Goal: Contribute content: Add original content to the website for others to see

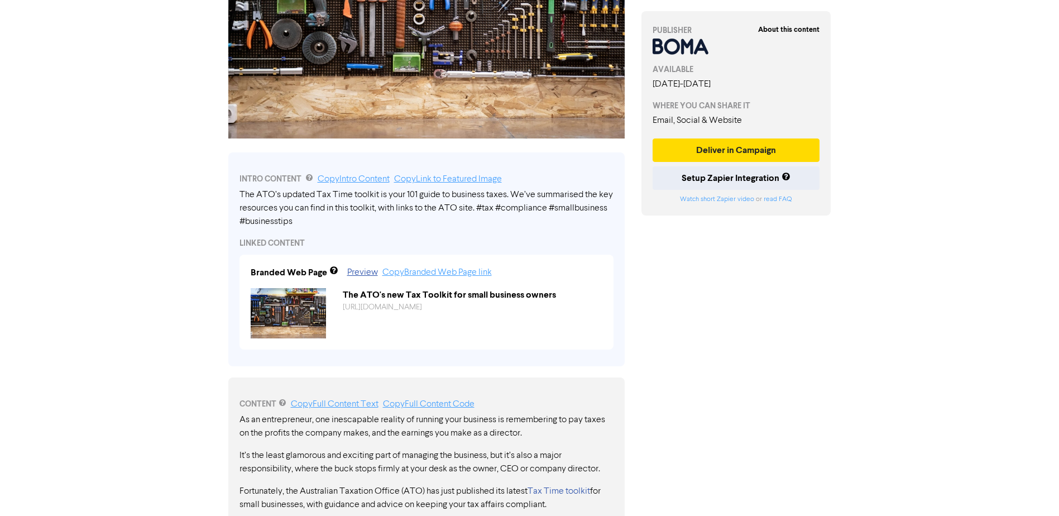
scroll to position [199, 0]
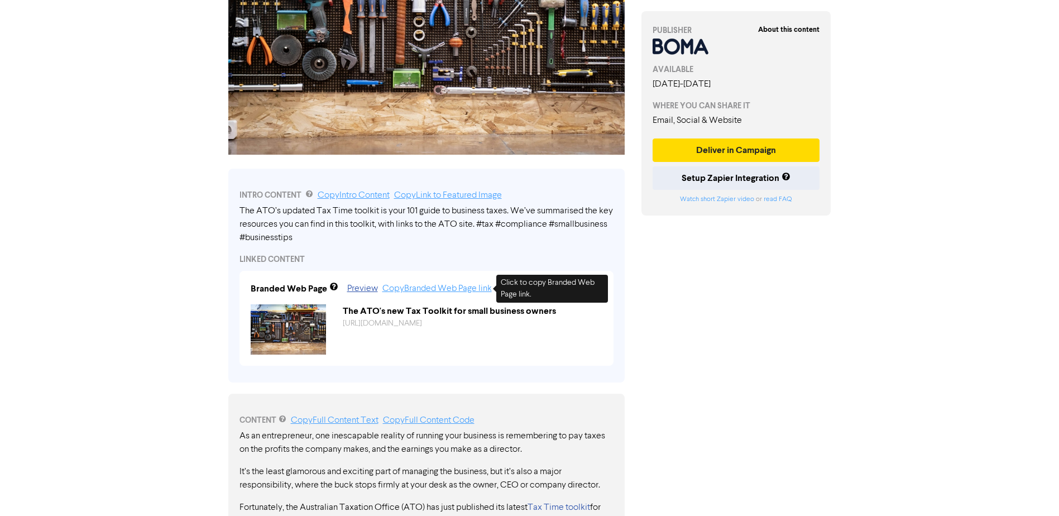
click at [431, 291] on link "Copy Branded Web Page link" at bounding box center [436, 288] width 109 height 9
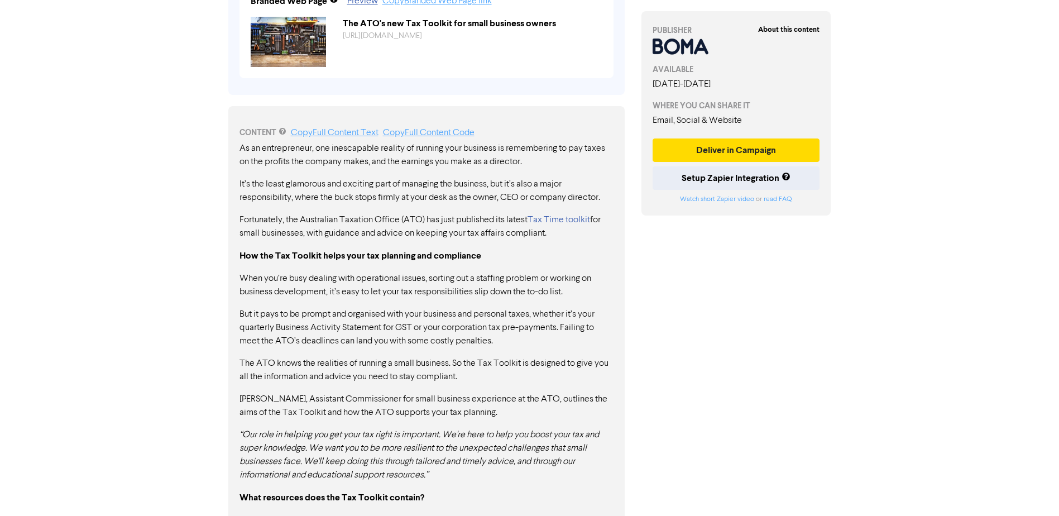
scroll to position [502, 0]
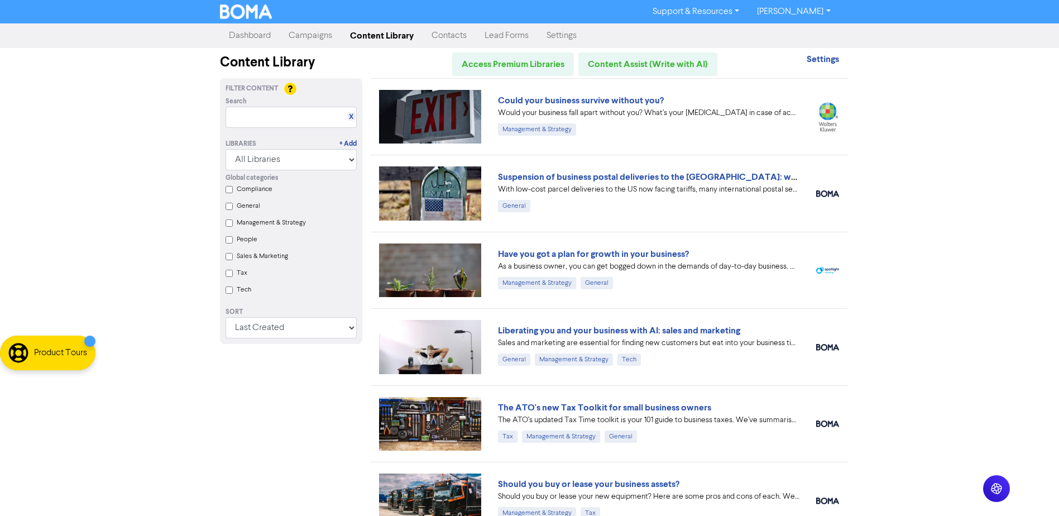
click at [906, 224] on div "Support & Resources Video Tutorials FAQ & Guides Marketing Education Ruby Dowli…" at bounding box center [529, 258] width 1059 height 516
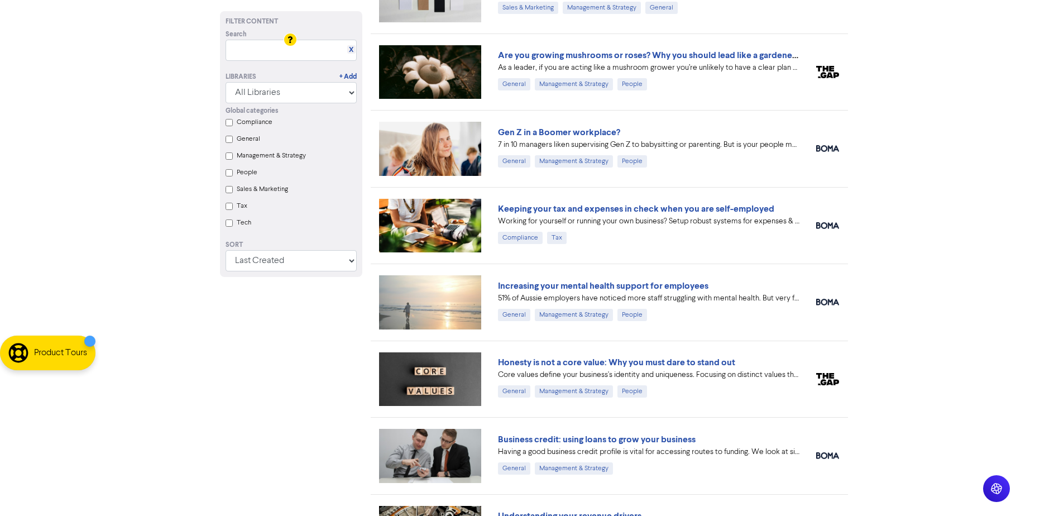
scroll to position [837, 0]
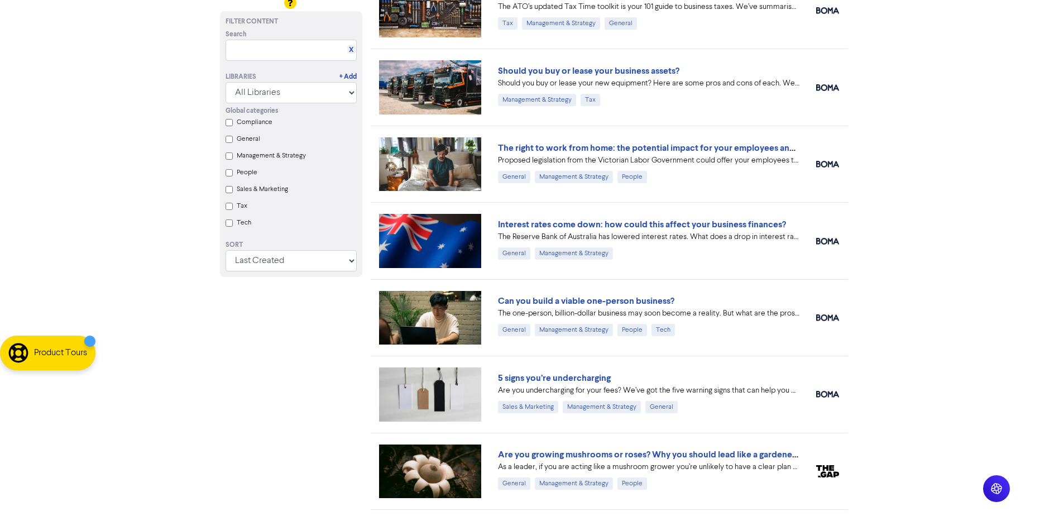
scroll to position [0, 0]
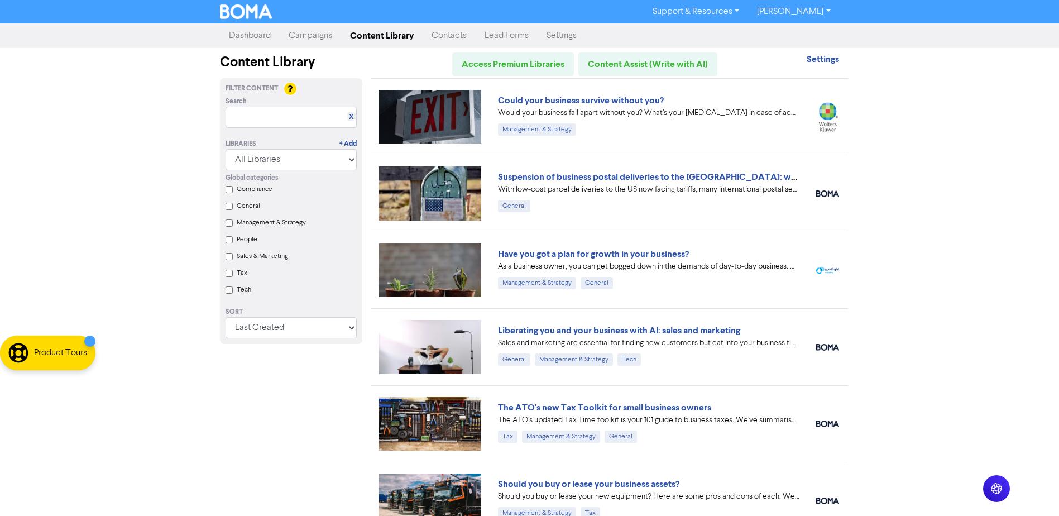
click at [240, 242] on label "People" at bounding box center [247, 239] width 21 height 10
click at [233, 242] on input "People" at bounding box center [229, 239] width 7 height 7
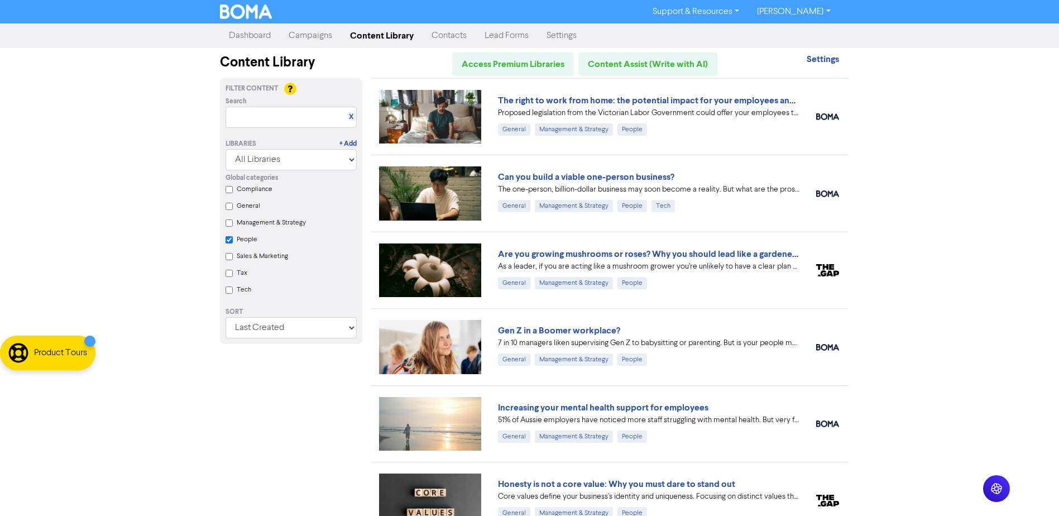
click at [229, 275] on input "Tax" at bounding box center [229, 273] width 7 height 7
checkbox input "true"
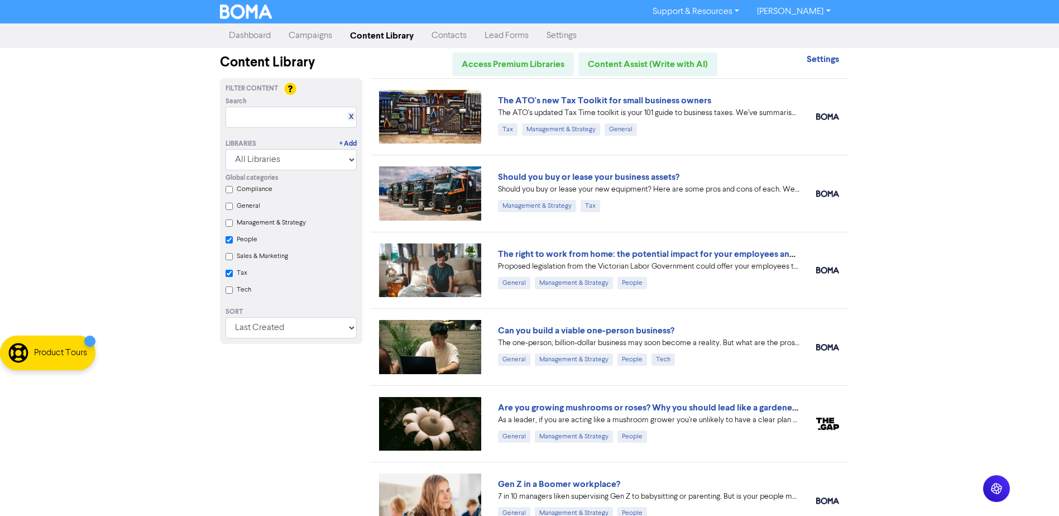
click at [252, 241] on label "People" at bounding box center [247, 239] width 21 height 10
click at [233, 241] on input "People" at bounding box center [229, 239] width 7 height 7
checkbox input "true"
checkbox input "false"
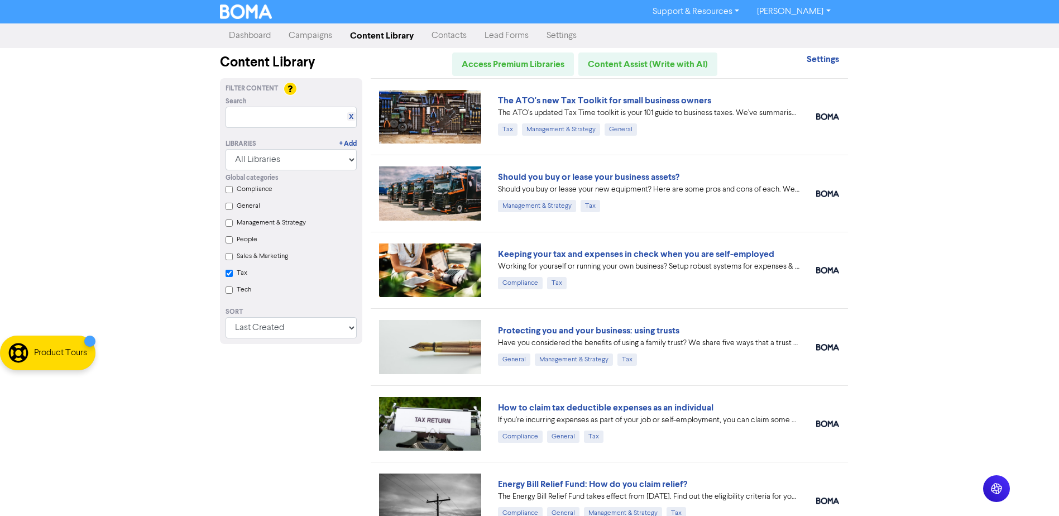
click at [231, 276] on input "Tax" at bounding box center [229, 273] width 7 height 7
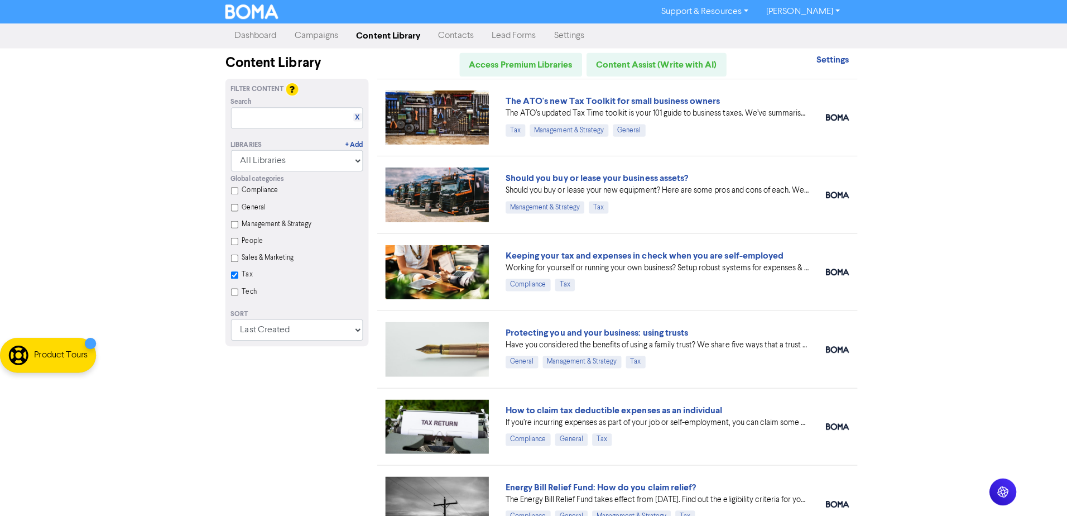
checkbox input "false"
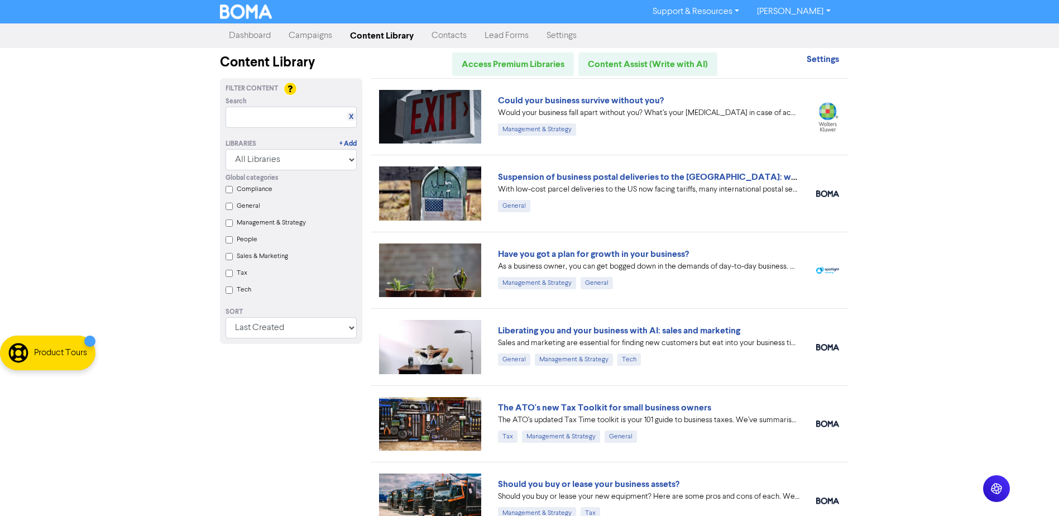
click at [255, 206] on label "General" at bounding box center [248, 206] width 23 height 10
click at [233, 206] on input "General" at bounding box center [229, 206] width 7 height 7
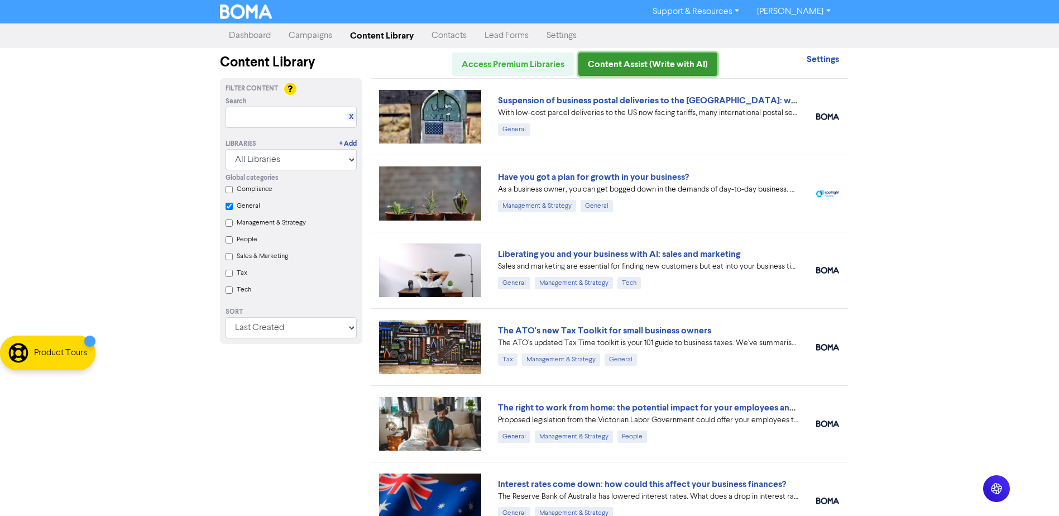
click at [655, 59] on link "Content Assist (Write with AI)" at bounding box center [647, 63] width 139 height 23
click at [231, 208] on input "General" at bounding box center [229, 206] width 7 height 7
checkbox input "false"
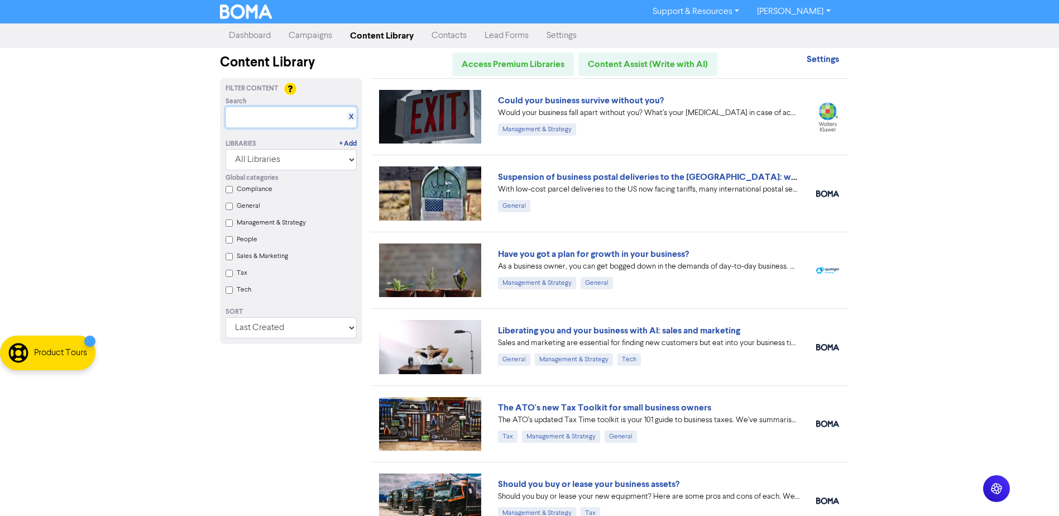
click at [265, 118] on input "text" at bounding box center [291, 117] width 131 height 21
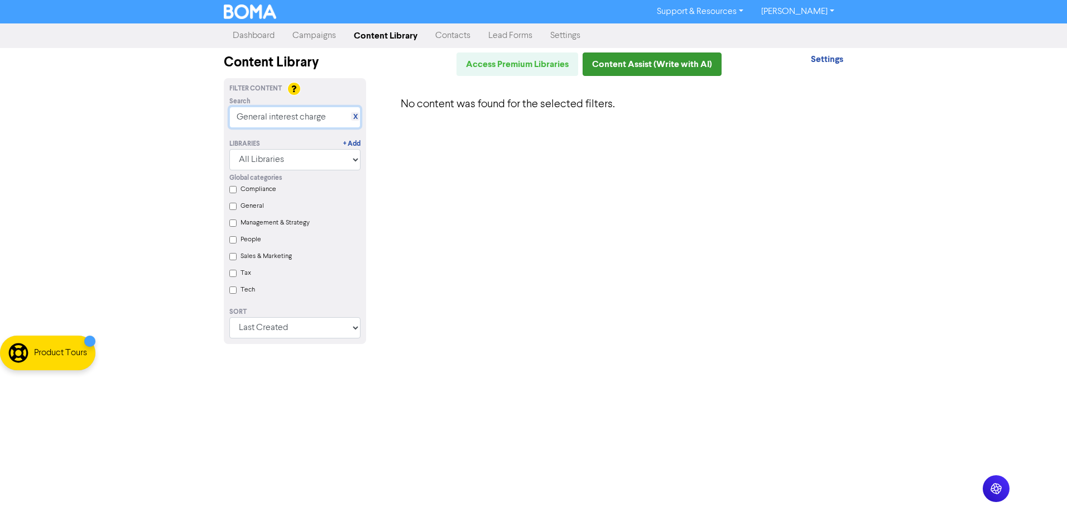
type input "General interest charge"
click at [658, 70] on link "Content Assist (Write with AI)" at bounding box center [652, 63] width 139 height 23
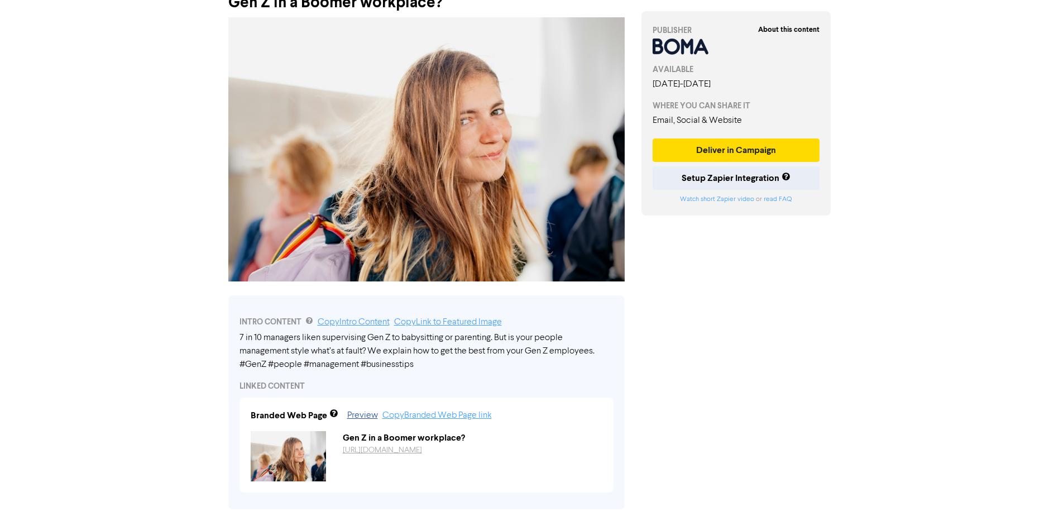
scroll to position [7, 0]
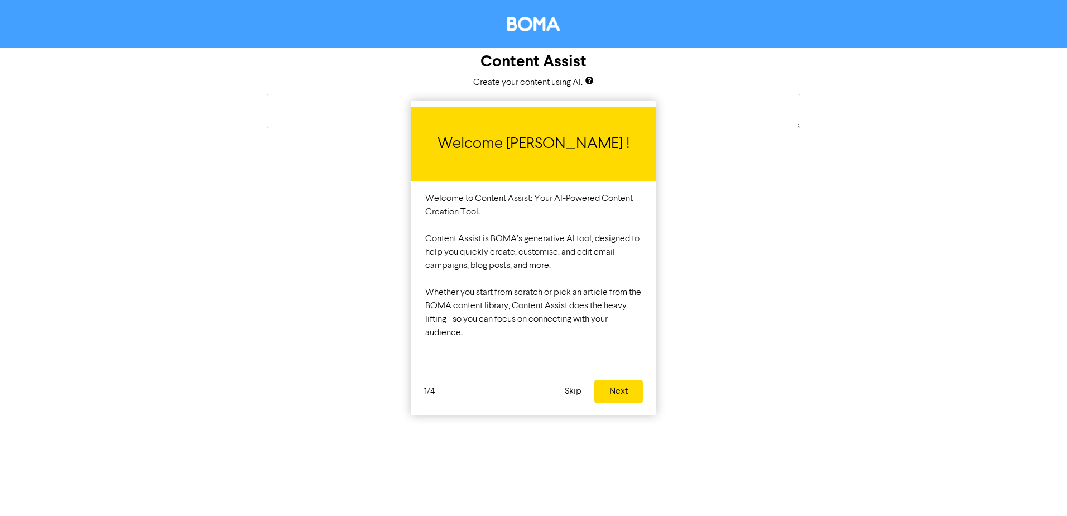
click at [617, 390] on button "Next" at bounding box center [619, 391] width 49 height 23
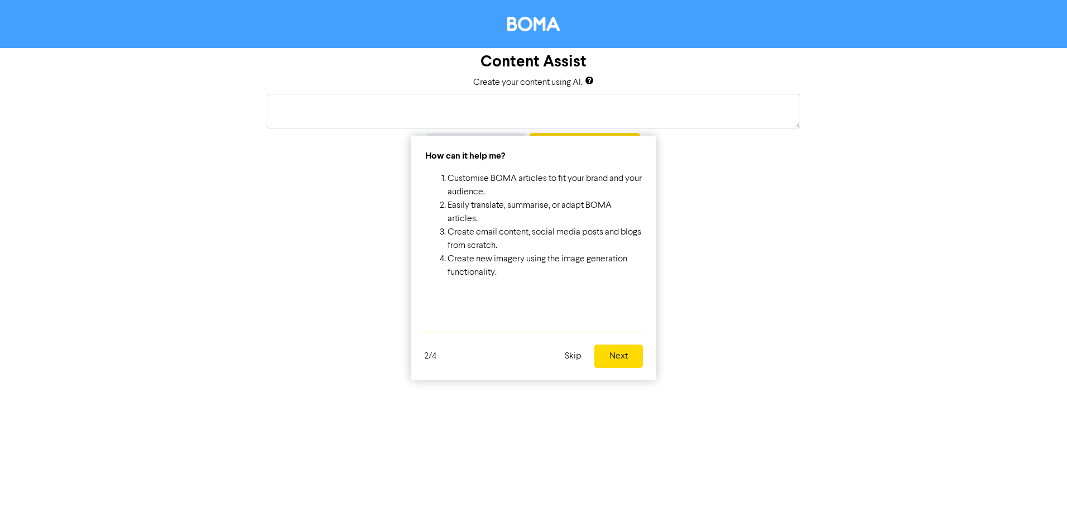
click at [623, 357] on button "Next" at bounding box center [619, 355] width 49 height 23
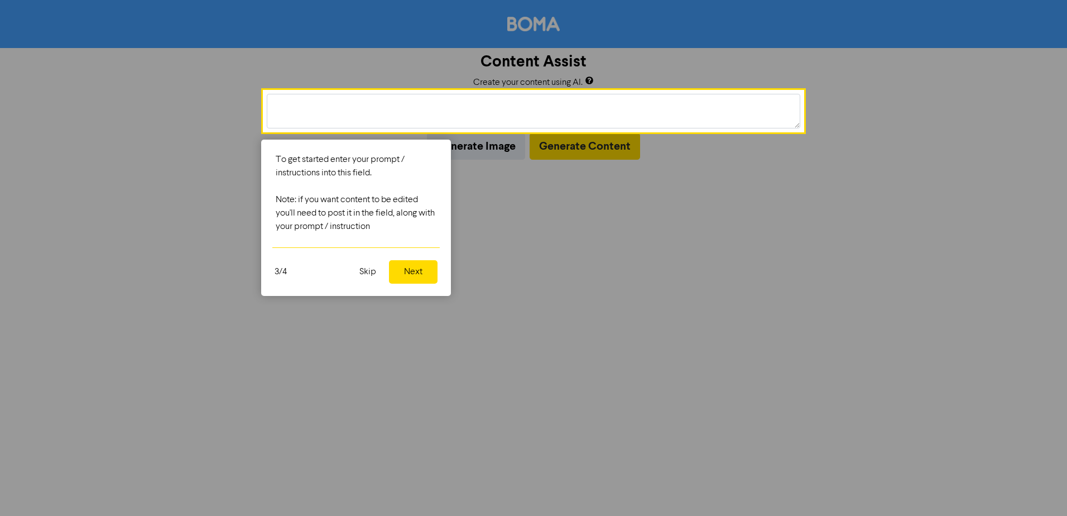
click at [416, 264] on button "Next" at bounding box center [413, 271] width 49 height 23
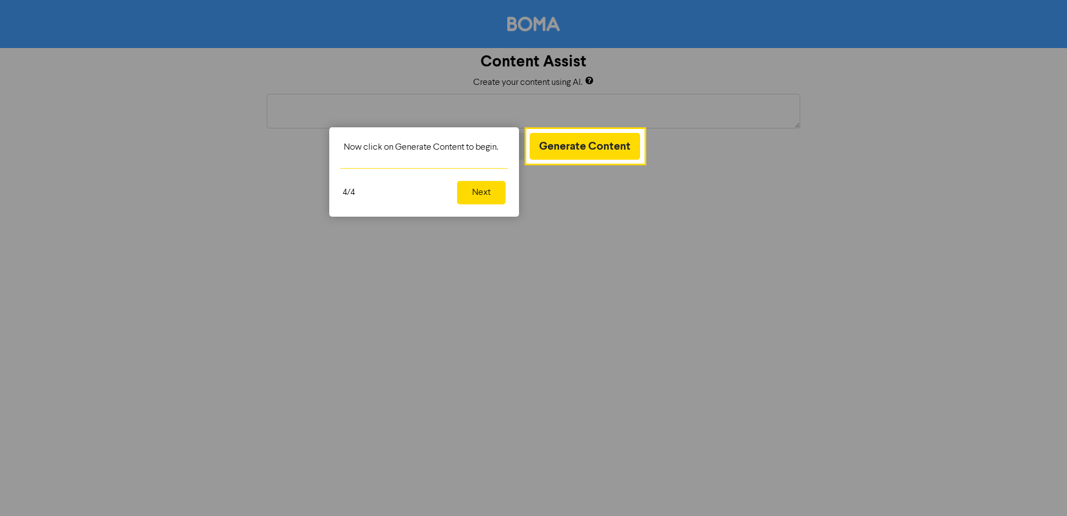
drag, startPoint x: 475, startPoint y: 195, endPoint x: 472, endPoint y: 202, distance: 6.7
click at [475, 195] on button "Next" at bounding box center [481, 192] width 49 height 23
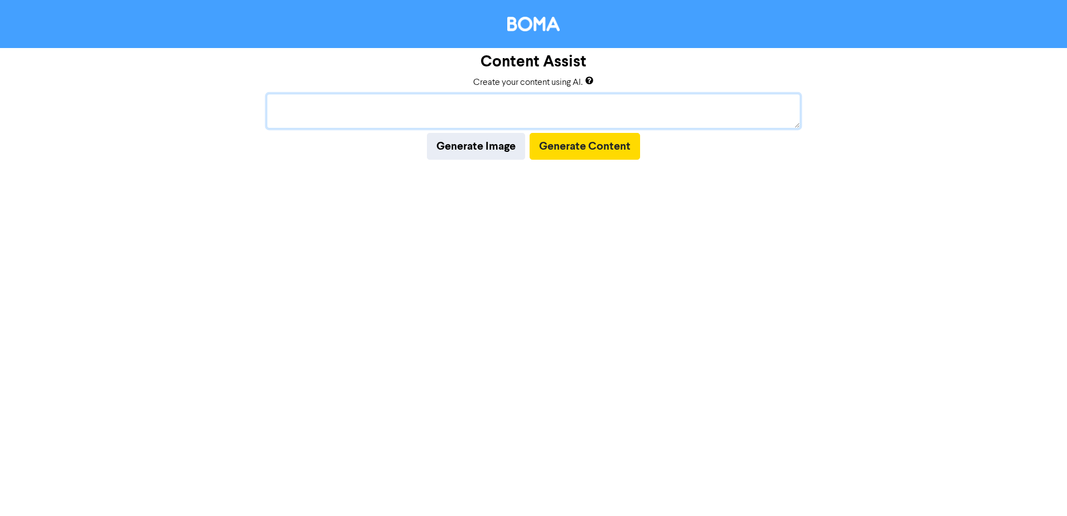
click at [388, 120] on textarea at bounding box center [534, 111] width 534 height 35
click at [398, 102] on textarea "ATO General Inter" at bounding box center [534, 111] width 534 height 35
click at [582, 150] on button "Generate Content" at bounding box center [585, 146] width 111 height 27
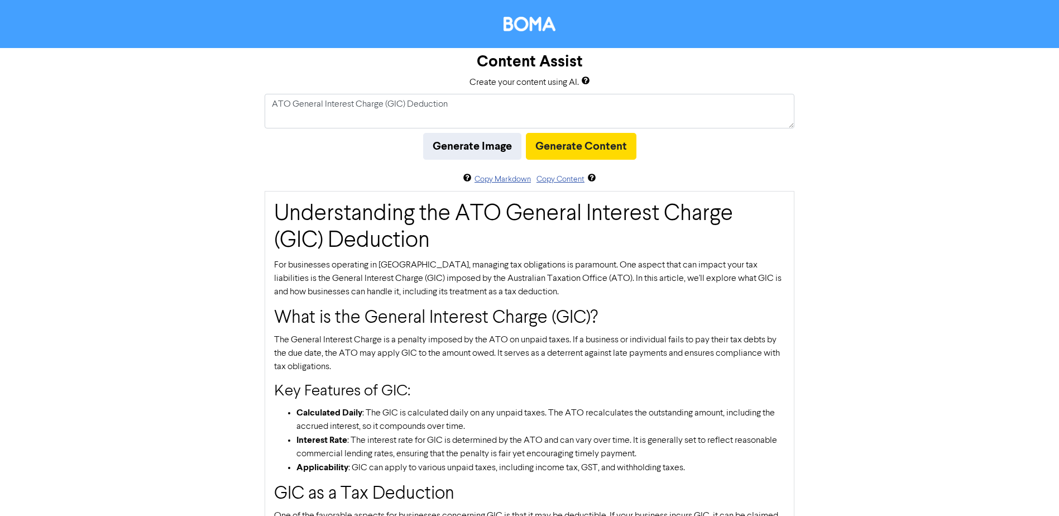
drag, startPoint x: 334, startPoint y: 90, endPoint x: 323, endPoint y: 100, distance: 15.0
click at [334, 90] on div "Content Assist Create your content using AI. ATO General Interest Charge (GIC) …" at bounding box center [529, 490] width 1059 height 884
click at [297, 108] on textarea "ATO General Interest Charge (GIC) Deduction" at bounding box center [530, 111] width 530 height 35
click at [279, 106] on textarea "ATO General Interest Charge (GIC) Deduction" at bounding box center [530, 111] width 530 height 35
click at [275, 104] on textarea "ATO General Interest Charge (GIC) Deduction" at bounding box center [530, 111] width 530 height 35
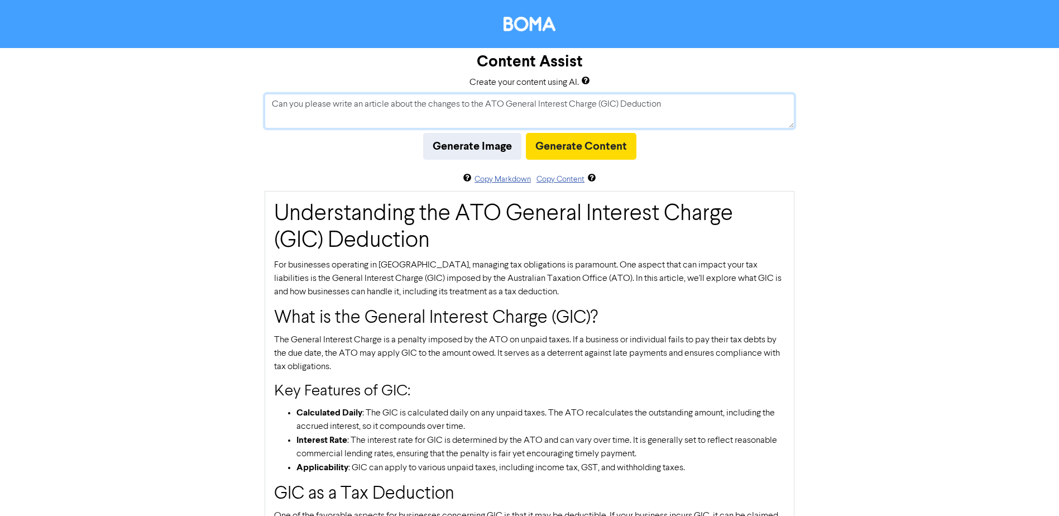
click at [701, 116] on textarea "Can you please write an article about the changes to the ATO General Interest C…" at bounding box center [530, 111] width 530 height 35
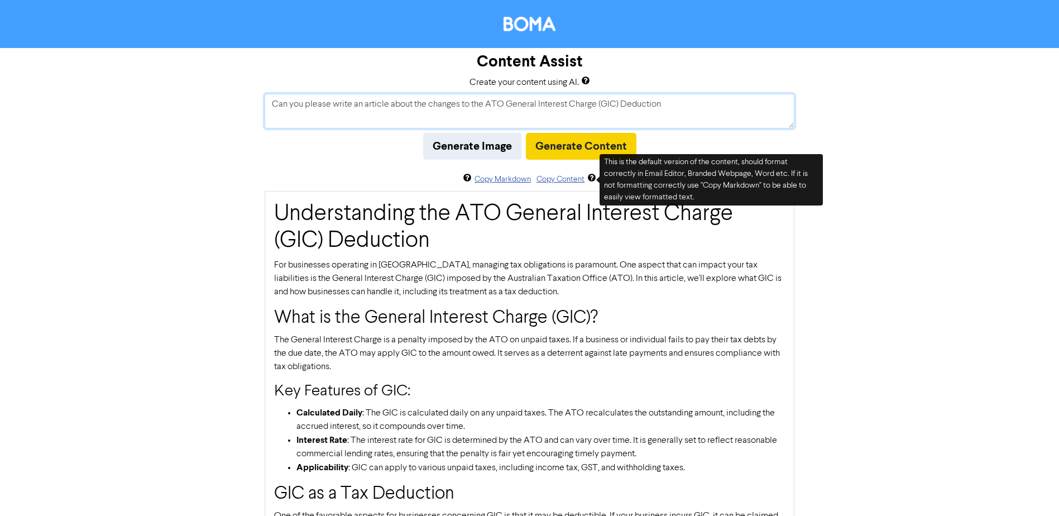
type textarea "Can you please write an article about the changes to the ATO General Interest C…"
click at [585, 142] on button "Generate Content" at bounding box center [581, 146] width 111 height 27
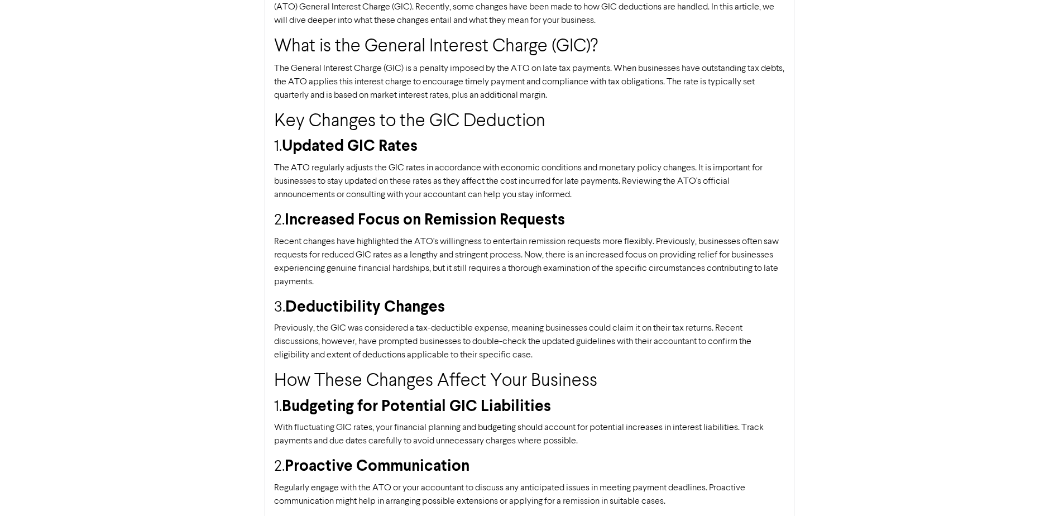
scroll to position [335, 0]
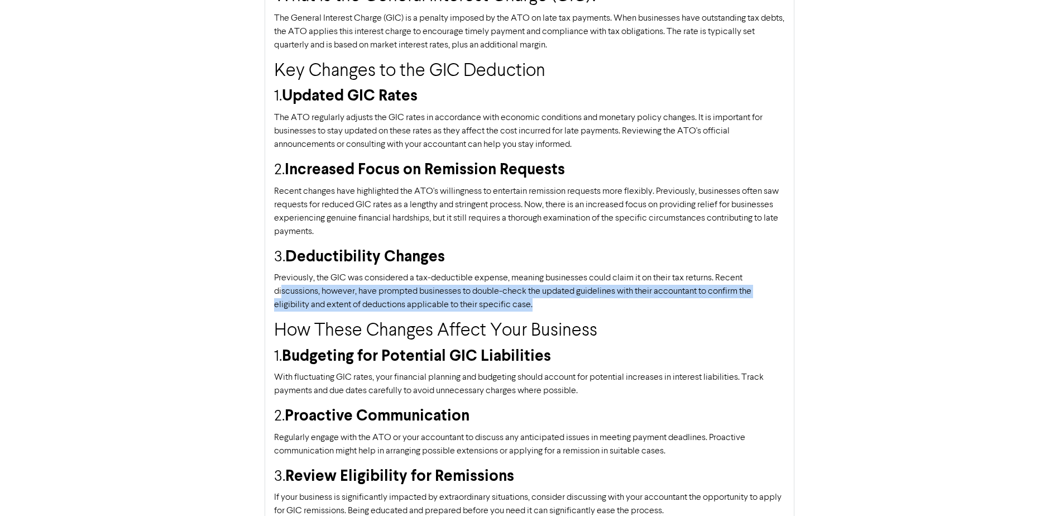
drag, startPoint x: 540, startPoint y: 307, endPoint x: 281, endPoint y: 294, distance: 259.9
click at [281, 294] on p "Previously, the GIC was considered a tax-deductible expense, meaning businesses…" at bounding box center [529, 291] width 511 height 40
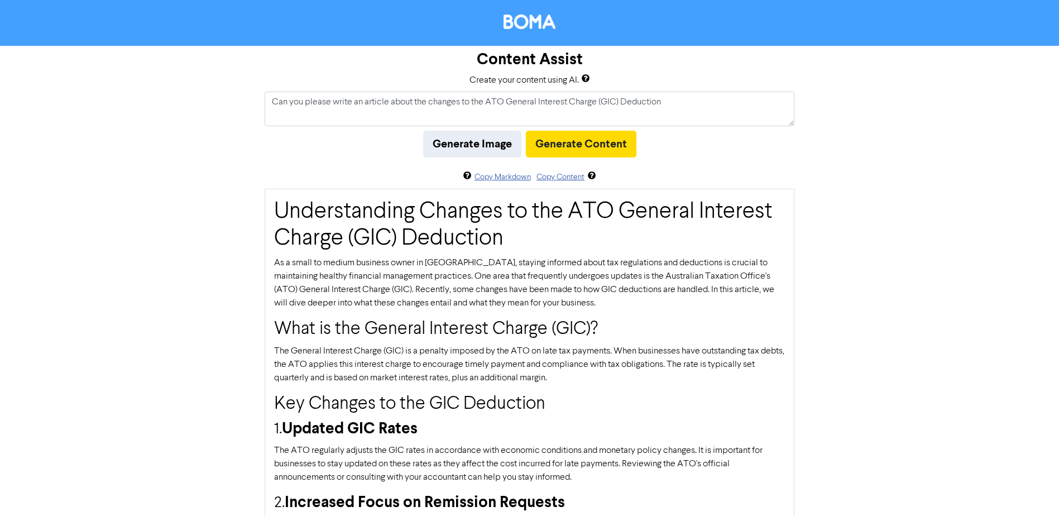
scroll to position [0, 0]
